Goal: Task Accomplishment & Management: Use online tool/utility

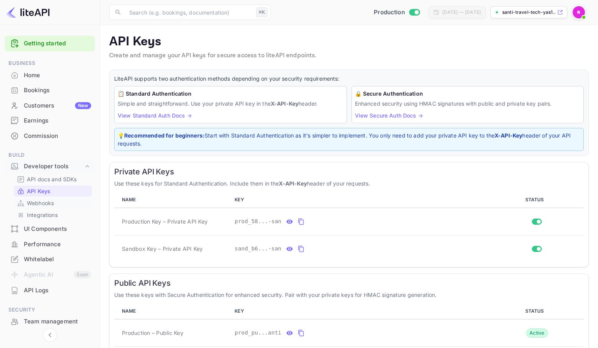
click at [51, 202] on p "Webhooks" at bounding box center [40, 203] width 27 height 8
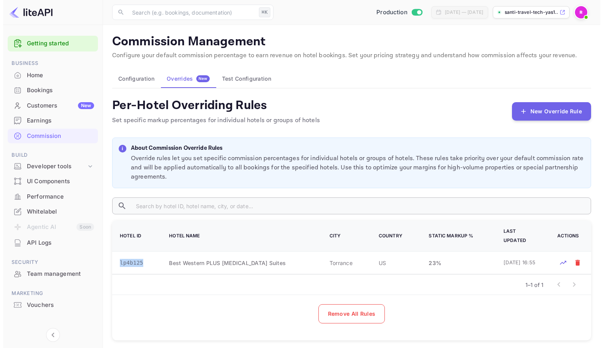
scroll to position [0, 0]
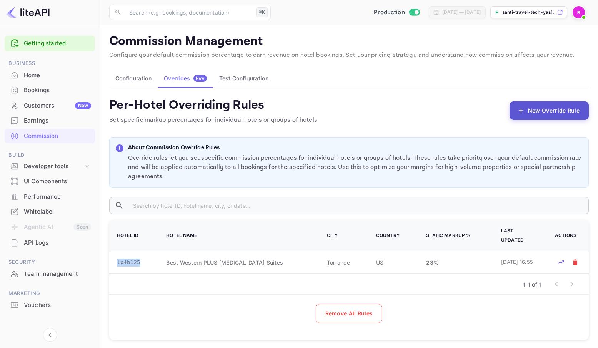
click at [552, 111] on button "New Override Rule" at bounding box center [548, 110] width 79 height 18
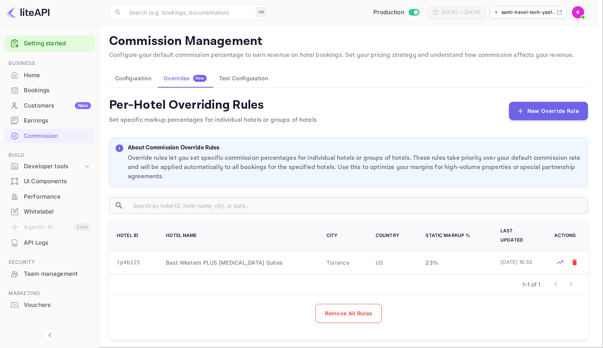
paste textarea "lp1fced5"
type textarea "lp1fced5"
type input "21"
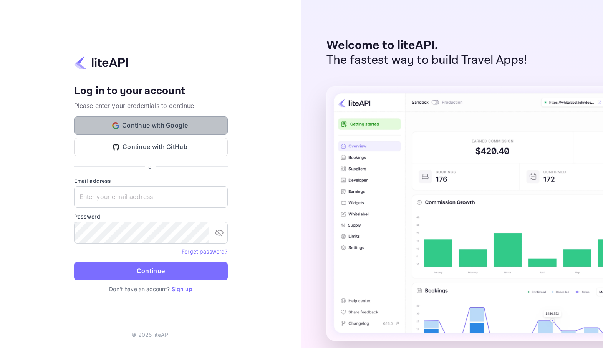
click at [161, 120] on button "Continue with Google" at bounding box center [151, 125] width 154 height 18
